Goal: Task Accomplishment & Management: Manage account settings

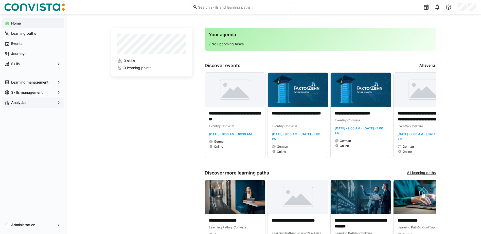
click at [42, 105] on div "Analytics" at bounding box center [33, 103] width 62 height 10
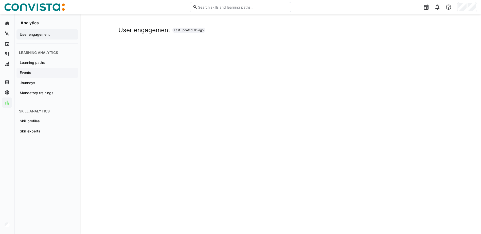
click at [0, 0] on app-navigation-label "Events" at bounding box center [0, 0] width 0 height 0
click at [39, 83] on span "Journeys" at bounding box center [47, 82] width 57 height 5
click at [0, 0] on app-navigation-label "Mandatory trainings" at bounding box center [0, 0] width 0 height 0
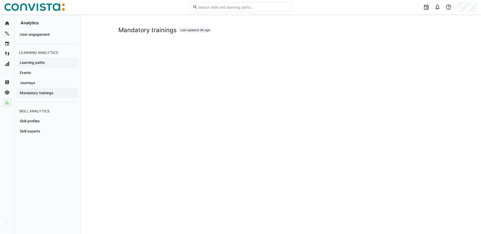
click at [0, 0] on app-navigation-label "Learning paths" at bounding box center [0, 0] width 0 height 0
click at [42, 72] on span "Events" at bounding box center [47, 72] width 57 height 5
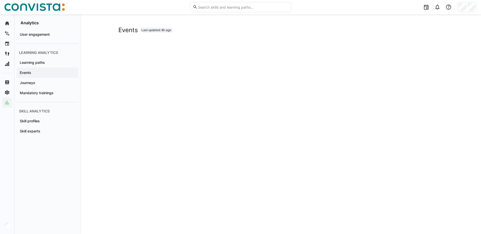
click at [42, 71] on span "Events" at bounding box center [47, 72] width 57 height 5
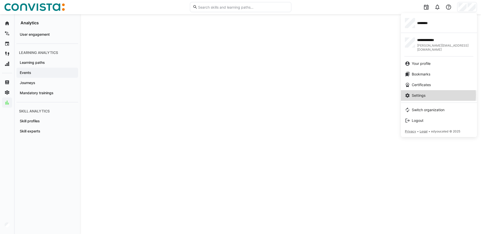
click at [422, 93] on span "Settings" at bounding box center [419, 95] width 14 height 5
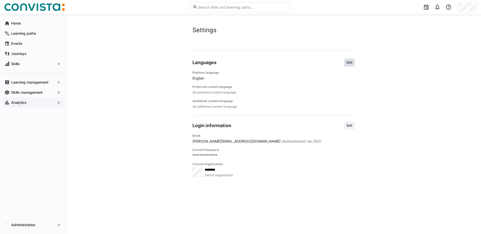
click at [348, 62] on span "Edit" at bounding box center [349, 63] width 7 height 4
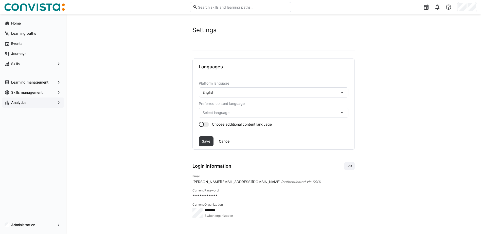
click at [341, 92] on eds-icon at bounding box center [341, 92] width 5 height 5
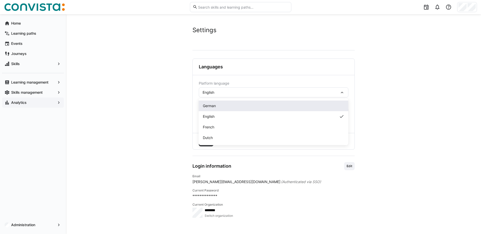
click at [227, 106] on div "German" at bounding box center [273, 105] width 141 height 5
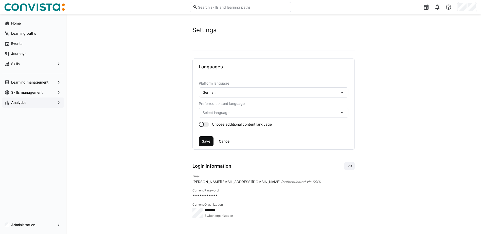
click at [205, 141] on span "Save" at bounding box center [206, 141] width 10 height 5
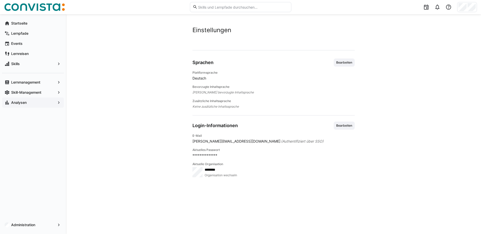
click at [0, 0] on app-navigation-label "Analysen" at bounding box center [0, 0] width 0 height 0
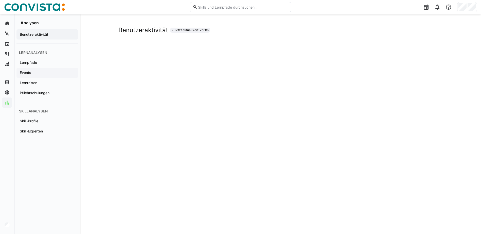
click at [36, 72] on span "Events" at bounding box center [47, 72] width 57 height 5
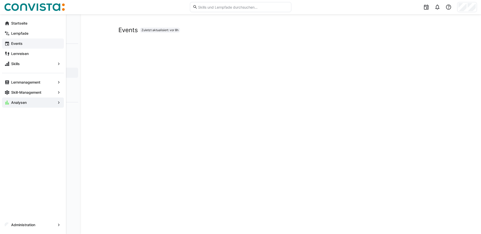
click at [28, 44] on span "Events" at bounding box center [35, 43] width 51 height 5
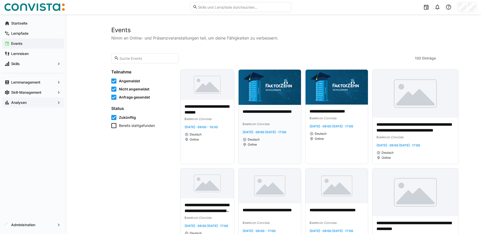
click at [269, 108] on div "**********" at bounding box center [269, 134] width 63 height 59
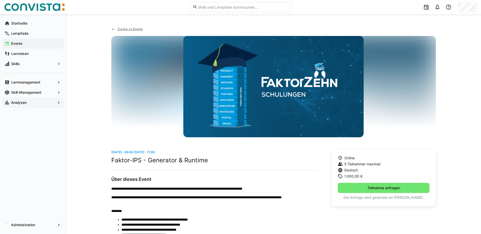
click at [126, 28] on span "Zurück zu Events" at bounding box center [129, 29] width 25 height 4
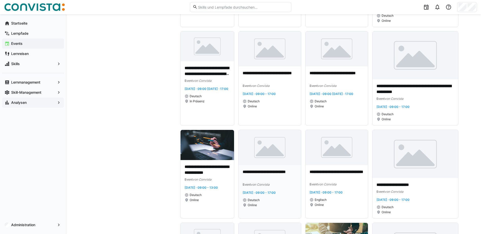
scroll to position [152, 0]
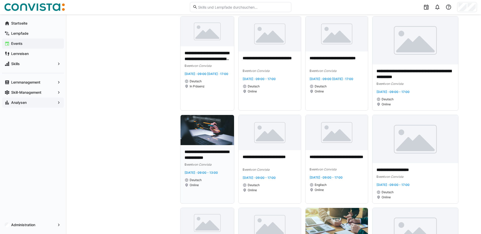
click at [213, 151] on p "**********" at bounding box center [206, 155] width 45 height 12
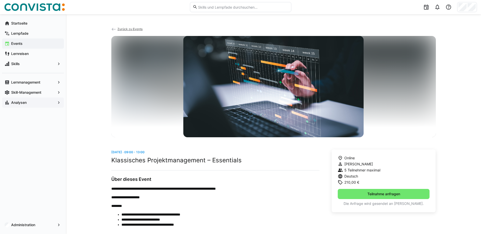
click at [132, 26] on app-back-navigation "Zurück zu Events" at bounding box center [273, 31] width 324 height 10
click at [132, 29] on span "Zurück zu Events" at bounding box center [129, 29] width 25 height 4
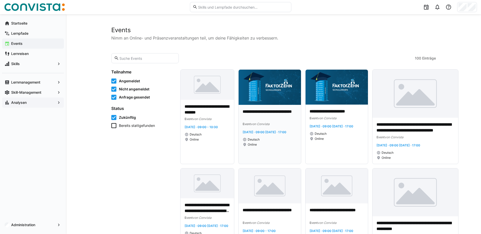
click at [268, 100] on img at bounding box center [269, 87] width 63 height 35
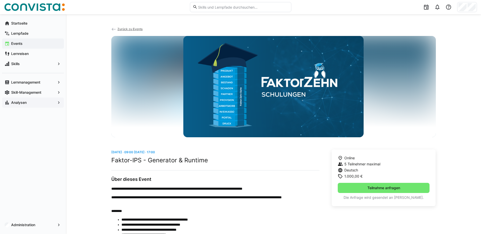
click at [131, 28] on span "Zurück zu Events" at bounding box center [129, 29] width 25 height 4
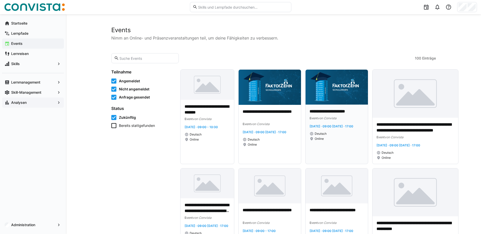
click at [336, 95] on img at bounding box center [336, 87] width 62 height 35
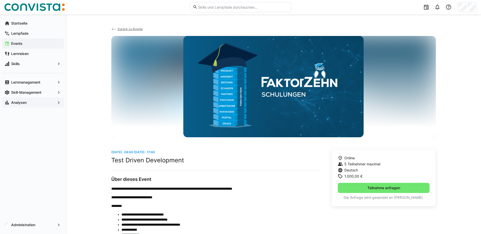
click at [125, 27] on span "Zurück zu Events" at bounding box center [129, 29] width 25 height 4
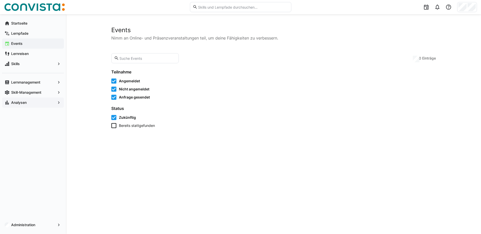
click at [39, 101] on span "Analysen" at bounding box center [32, 102] width 45 height 5
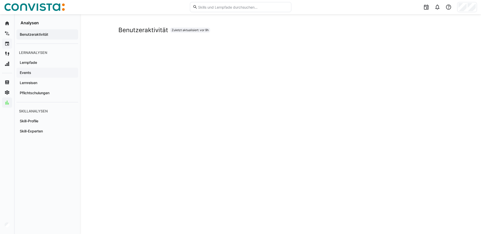
click at [39, 69] on div "Events" at bounding box center [47, 73] width 62 height 10
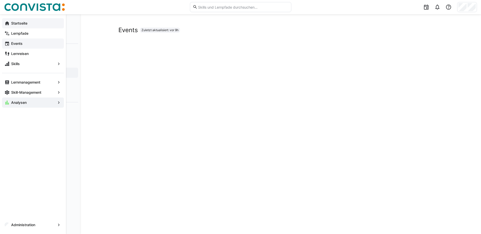
click at [0, 0] on app-navigation-label "Startseite" at bounding box center [0, 0] width 0 height 0
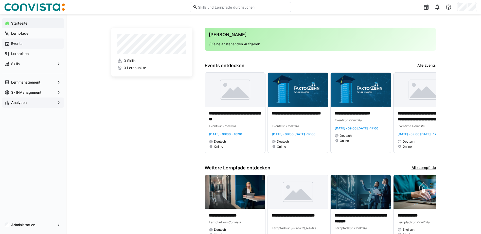
click at [233, 6] on input "text" at bounding box center [242, 7] width 91 height 5
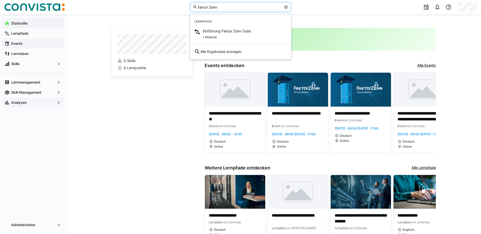
type input "faktor Zehn"
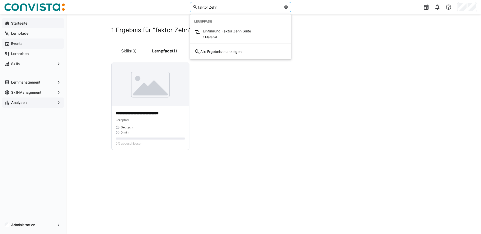
click at [286, 7] on eds-icon at bounding box center [286, 7] width 4 height 4
click at [0, 0] on app-navigation-label "Analysen" at bounding box center [0, 0] width 0 height 0
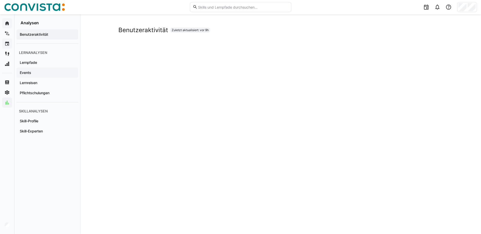
click at [40, 70] on div "Events" at bounding box center [47, 73] width 62 height 10
